Goal: Information Seeking & Learning: Learn about a topic

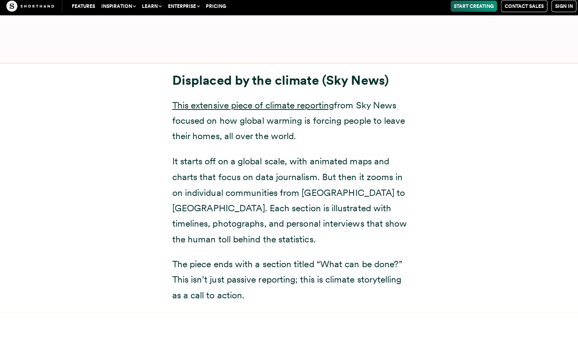
scroll to position [4146, 0]
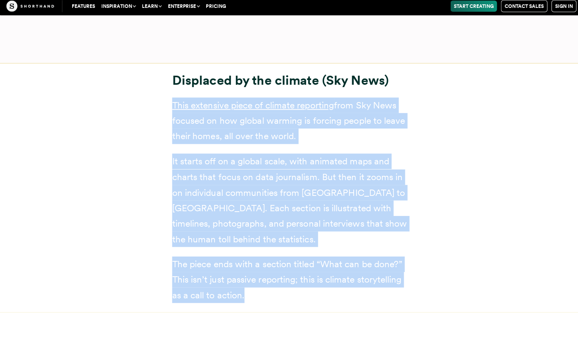
drag, startPoint x: 166, startPoint y: 89, endPoint x: 279, endPoint y: 290, distance: 230.3
click at [279, 290] on div "Displaced by the climate (Sky News) This extensive piece of climate reporting f…" at bounding box center [289, 190] width 268 height 248
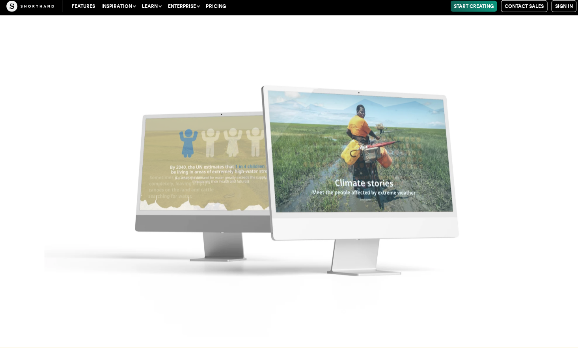
scroll to position [5517, 0]
click at [415, 197] on img at bounding box center [289, 174] width 578 height 348
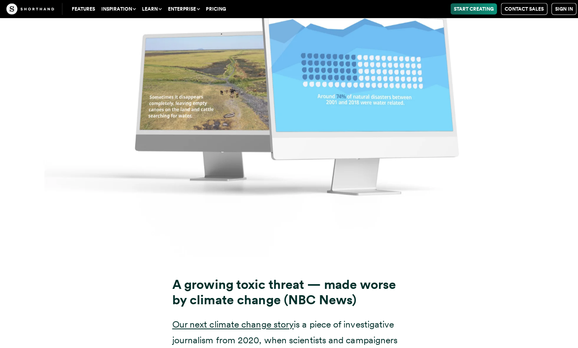
scroll to position [5888, 0]
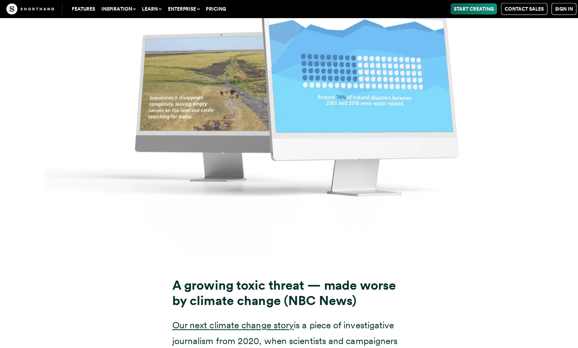
click at [343, 130] on img at bounding box center [289, 92] width 578 height 348
drag, startPoint x: 262, startPoint y: 312, endPoint x: 335, endPoint y: 318, distance: 72.8
click at [335, 318] on p "Our next climate change story is a piece of investigative journalism from 2020,…" at bounding box center [289, 353] width 236 height 77
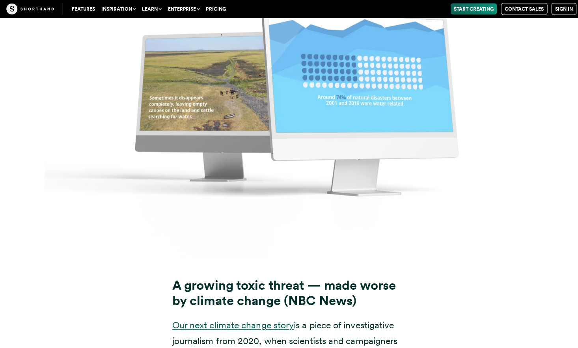
click at [274, 323] on link "Our next climate change story" at bounding box center [231, 322] width 121 height 11
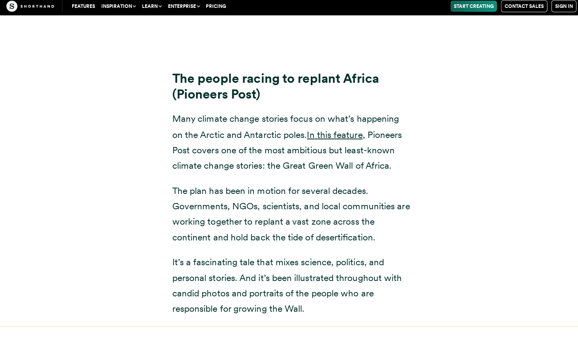
scroll to position [8134, 0]
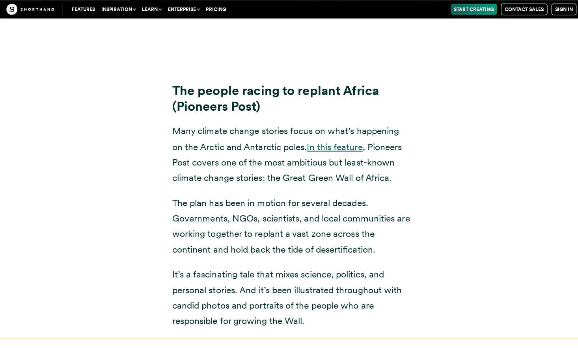
click at [355, 140] on link "In this feature" at bounding box center [331, 145] width 55 height 11
